Goal: Navigation & Orientation: Find specific page/section

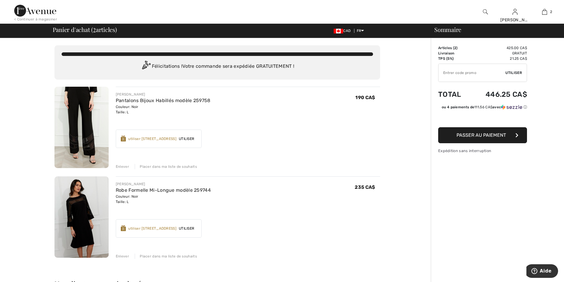
click at [154, 167] on div "Placer dans ma liste de souhaits" at bounding box center [166, 166] width 62 height 5
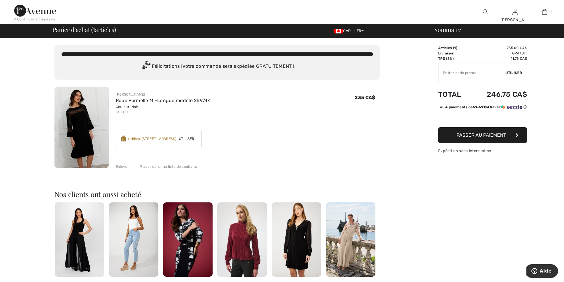
click at [173, 166] on div "Placer dans ma liste de souhaits" at bounding box center [166, 166] width 62 height 5
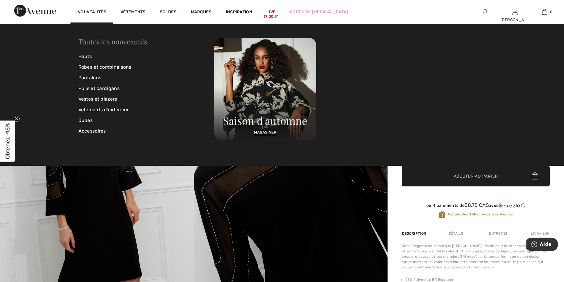
click at [107, 43] on link "Toutes les nouveautés" at bounding box center [112, 41] width 69 height 9
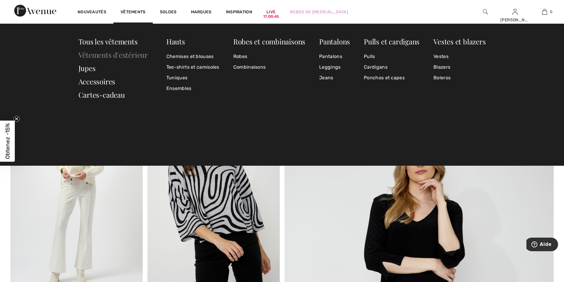
click at [124, 57] on link "Vêtements d'extérieur" at bounding box center [112, 54] width 69 height 9
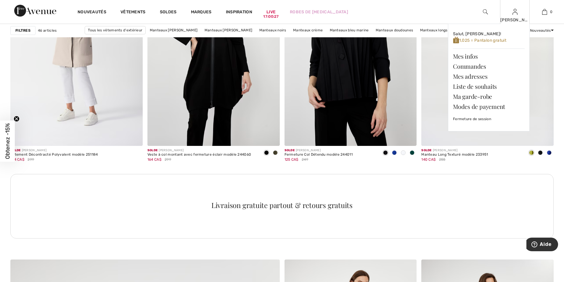
scroll to position [1569, 0]
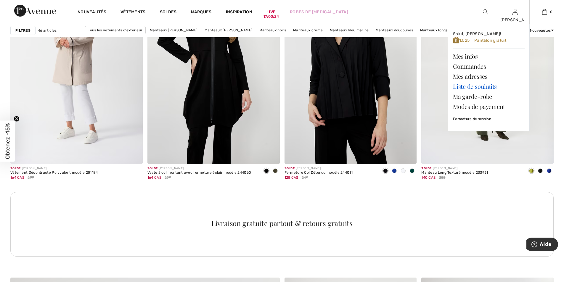
click at [480, 85] on link "Liste de souhaits" at bounding box center [489, 86] width 72 height 10
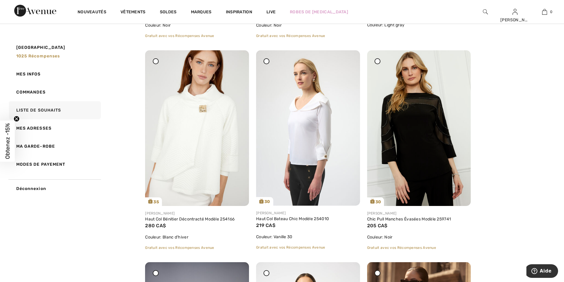
scroll to position [266, 0]
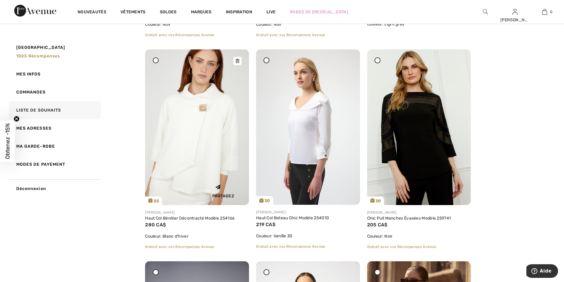
click at [176, 139] on img at bounding box center [197, 127] width 104 height 156
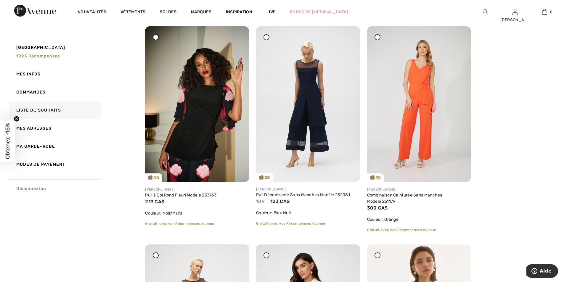
scroll to position [918, 0]
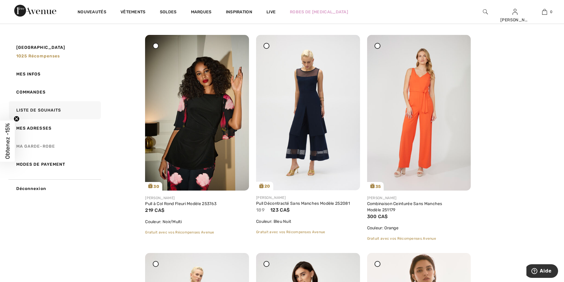
click at [42, 149] on link "Ma garde-robe" at bounding box center [54, 146] width 93 height 18
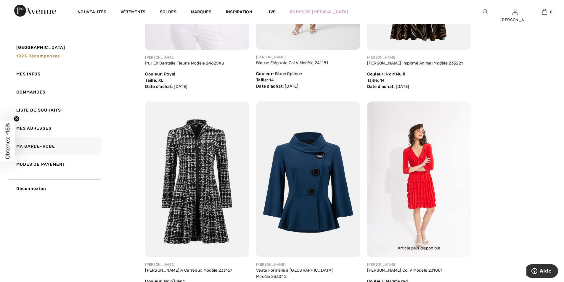
scroll to position [829, 0]
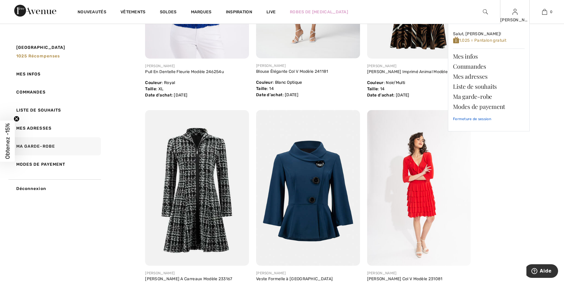
click at [483, 119] on link "Fermeture de session" at bounding box center [489, 119] width 72 height 15
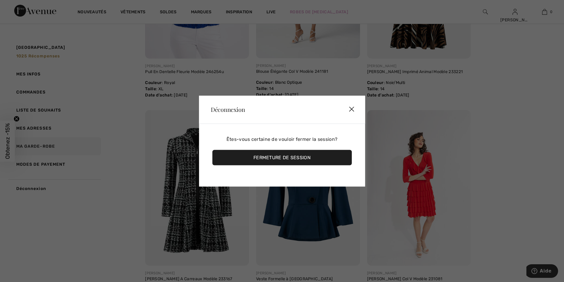
click at [324, 161] on div "Fermeture de session" at bounding box center [281, 157] width 139 height 15
